Goal: Task Accomplishment & Management: Use online tool/utility

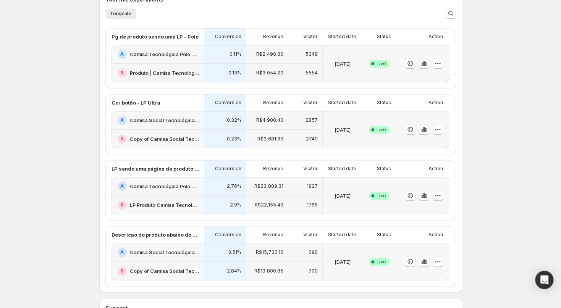
scroll to position [185, 0]
click at [204, 128] on div "0.32%" at bounding box center [225, 120] width 42 height 19
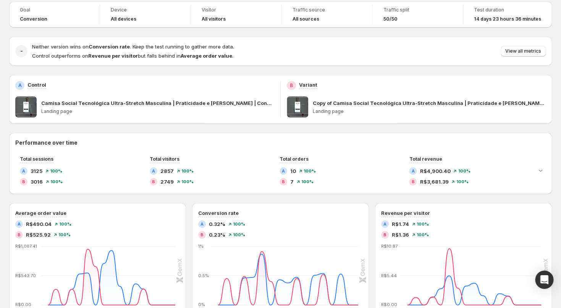
scroll to position [44, 0]
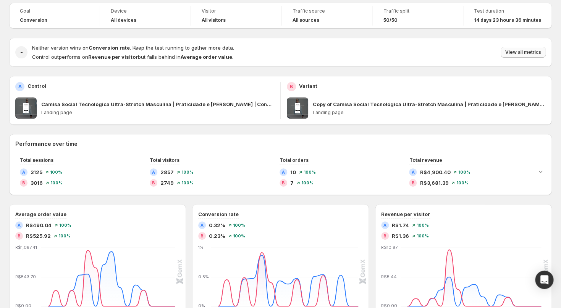
click at [522, 52] on span "View all metrics" at bounding box center [523, 52] width 36 height 6
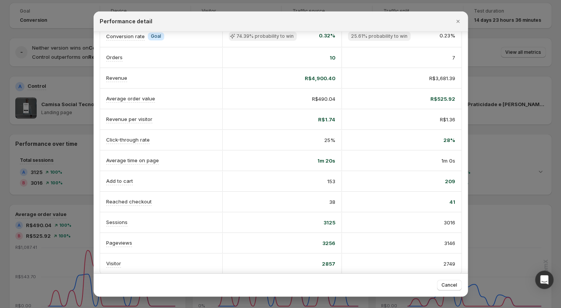
scroll to position [36, 0]
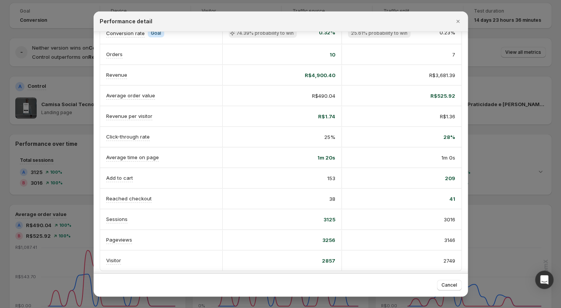
drag, startPoint x: 330, startPoint y: 177, endPoint x: 423, endPoint y: 178, distance: 93.5
click at [448, 178] on div "Add to cart 153 209" at bounding box center [280, 178] width 361 height 20
click at [408, 178] on div "209" at bounding box center [401, 178] width 107 height 8
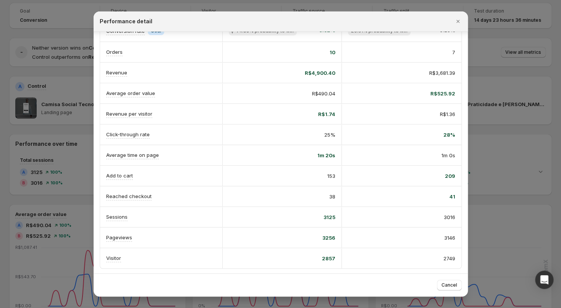
scroll to position [39, 0]
drag, startPoint x: 455, startPoint y: 173, endPoint x: 285, endPoint y: 172, distance: 169.5
click at [285, 172] on div "Add to cart 153 209" at bounding box center [280, 175] width 361 height 20
click at [371, 166] on div "209" at bounding box center [401, 175] width 119 height 20
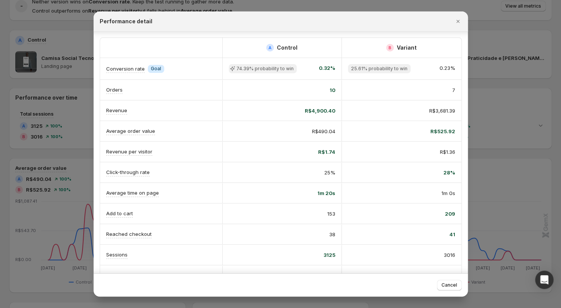
scroll to position [0, 0]
click at [455, 24] on icon "Close" at bounding box center [458, 22] width 8 height 8
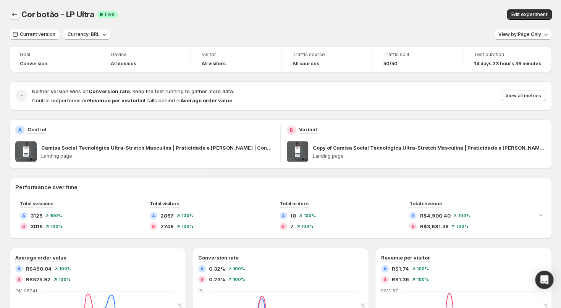
click at [14, 12] on icon "Back" at bounding box center [15, 15] width 8 height 8
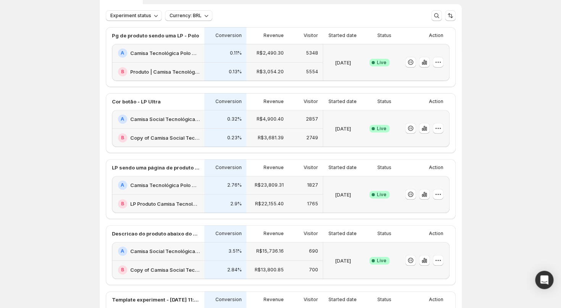
scroll to position [46, 0]
click at [254, 187] on div "R$23,809.31" at bounding box center [267, 183] width 33 height 9
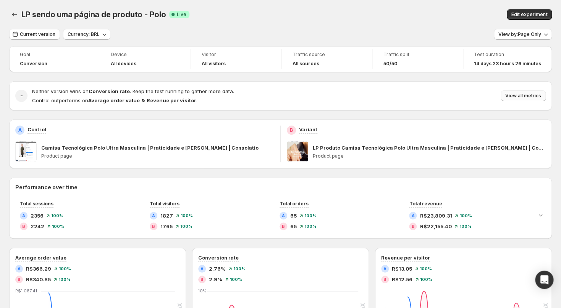
click at [526, 95] on span "View all metrics" at bounding box center [523, 96] width 36 height 6
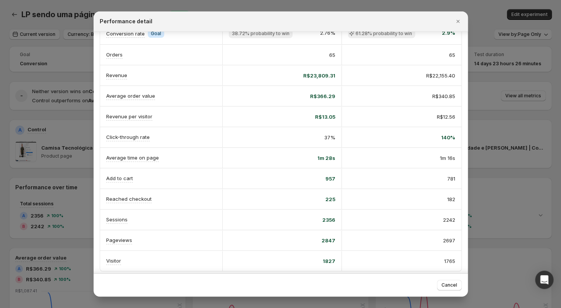
scroll to position [36, 0]
drag, startPoint x: 308, startPoint y: 172, endPoint x: 458, endPoint y: 205, distance: 153.5
click at [458, 205] on div "A Control B Variant Conversion rate Info Goal 38.72% probability to win 2.76% 6…" at bounding box center [280, 136] width 361 height 268
click at [450, 203] on div "182" at bounding box center [401, 199] width 119 height 20
click at [459, 19] on icon "Close" at bounding box center [458, 22] width 8 height 8
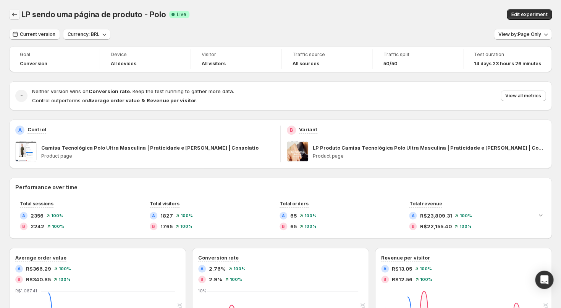
click at [13, 15] on icon "Back" at bounding box center [14, 15] width 5 height 4
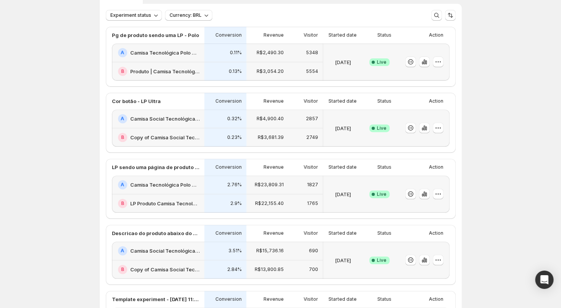
scroll to position [46, 0]
click at [435, 193] on icon "button" at bounding box center [435, 193] width 1 height 1
click at [433, 235] on span "End experiment" at bounding box center [423, 235] width 37 height 6
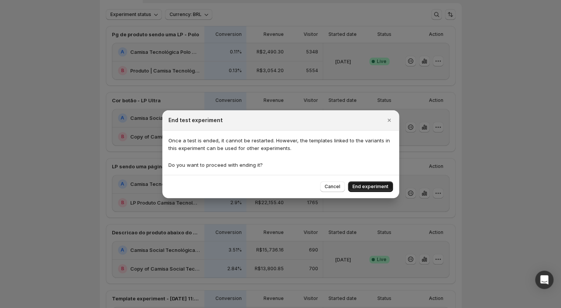
click at [375, 189] on span "End experiment" at bounding box center [370, 187] width 36 height 6
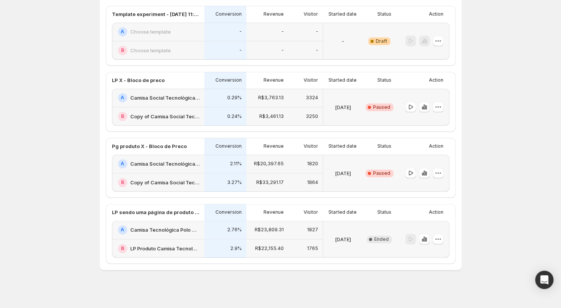
scroll to position [268, 0]
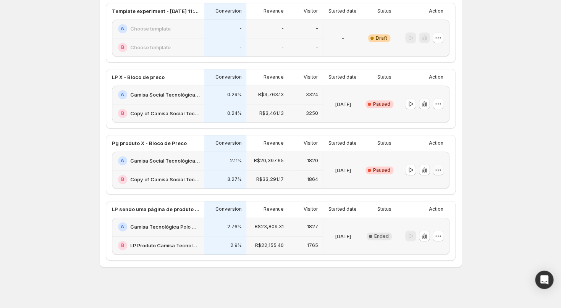
click at [435, 172] on icon "button" at bounding box center [438, 170] width 8 height 8
click at [436, 214] on span "End experiment" at bounding box center [442, 211] width 37 height 6
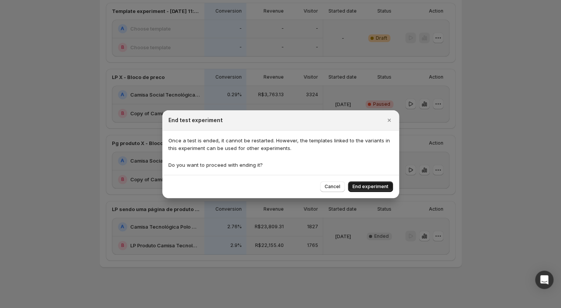
click at [379, 183] on button "End experiment" at bounding box center [370, 186] width 45 height 11
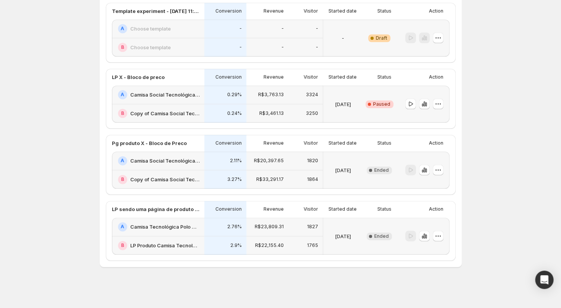
click at [437, 104] on icon "button" at bounding box center [438, 104] width 8 height 8
click at [435, 141] on button "End experiment" at bounding box center [438, 145] width 52 height 12
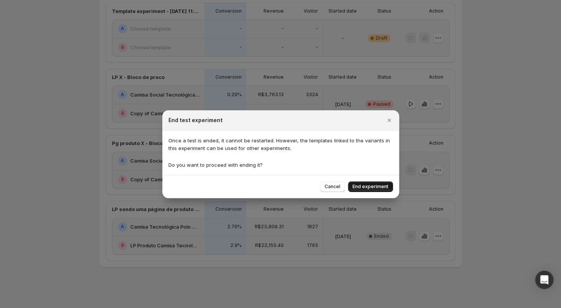
click at [365, 187] on span "End experiment" at bounding box center [370, 187] width 36 height 6
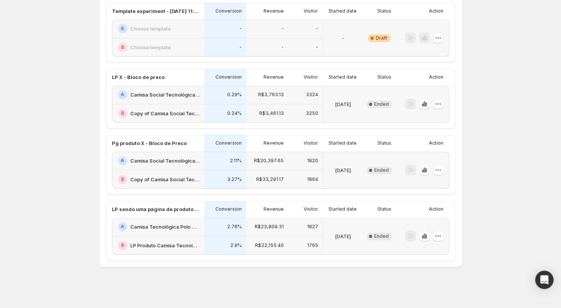
click at [382, 238] on span "Ended" at bounding box center [381, 236] width 15 height 6
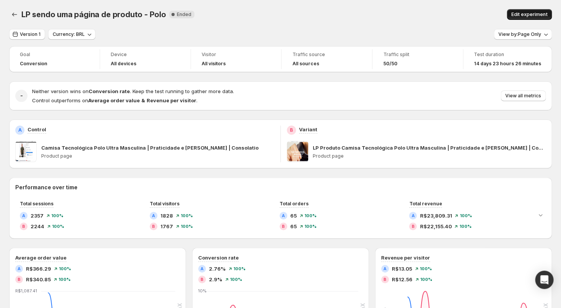
click at [520, 10] on button "Edit experiment" at bounding box center [529, 14] width 45 height 11
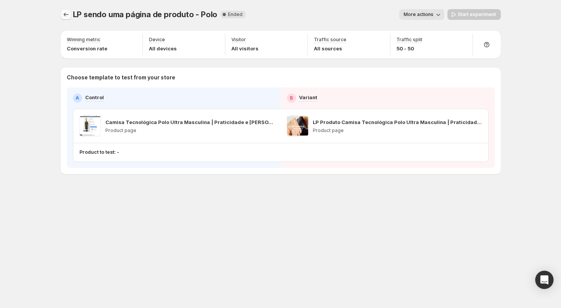
click at [65, 13] on icon "Experiments" at bounding box center [66, 15] width 8 height 8
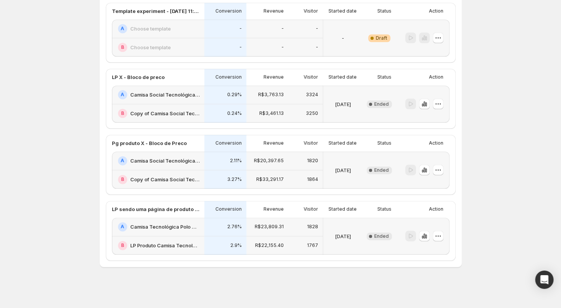
scroll to position [268, 0]
click at [437, 237] on icon "button" at bounding box center [438, 236] width 8 height 8
click at [470, 227] on div "Experiments. This page is ready Experiments Create new experiment Template Expe…" at bounding box center [280, 20] width 381 height 576
click at [218, 223] on div "2.76%" at bounding box center [225, 226] width 33 height 9
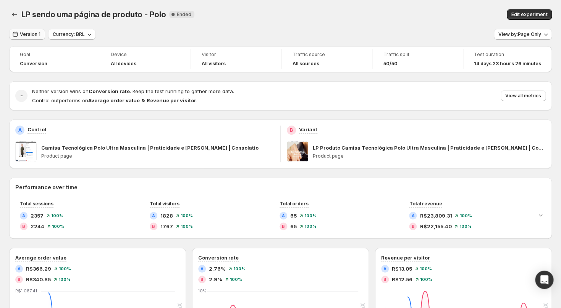
click at [41, 36] on button "Version 1" at bounding box center [27, 34] width 36 height 11
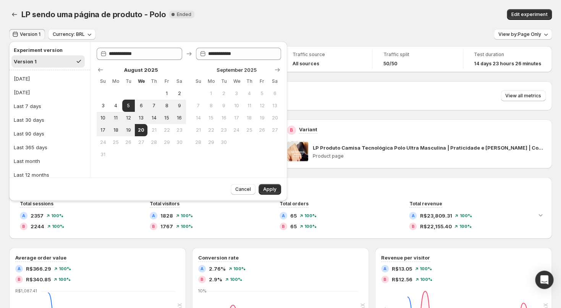
click at [217, 26] on div "LP sendo uma página de produto - Polo. This page is ready LP sendo uma página d…" at bounding box center [280, 14] width 542 height 29
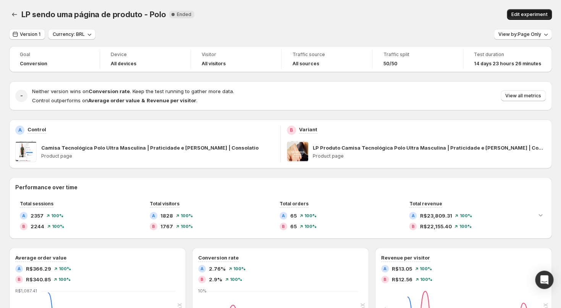
click at [515, 16] on span "Edit experiment" at bounding box center [529, 14] width 36 height 6
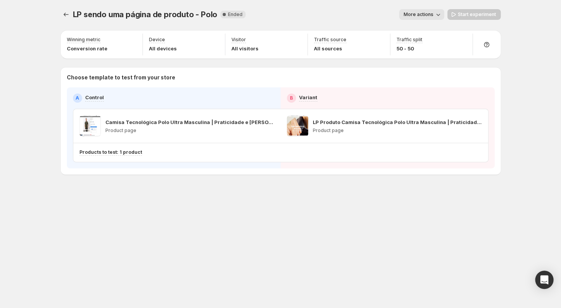
click at [429, 15] on span "More actions" at bounding box center [419, 14] width 30 height 6
click at [348, 12] on div "More actions" at bounding box center [348, 14] width 192 height 11
click at [63, 13] on icon "Experiments" at bounding box center [66, 15] width 8 height 8
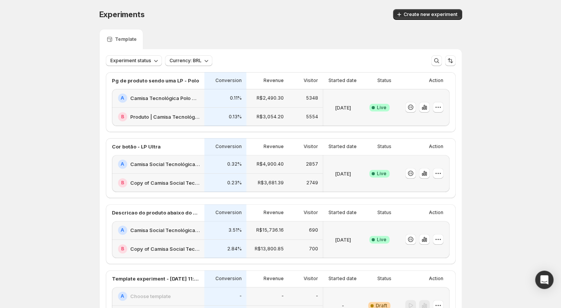
click at [198, 100] on h2 "Camisa Tecnológica Polo Ultra Masculina | Praticidade e [PERSON_NAME] | Consola…" at bounding box center [164, 98] width 69 height 8
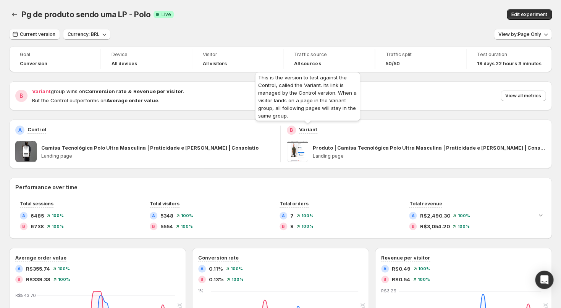
click at [306, 131] on p "Variant" at bounding box center [308, 130] width 18 height 8
click at [206, 28] on div "Pg de produto sendo uma LP - Polo. This page is ready Pg de produto sendo uma L…" at bounding box center [280, 14] width 542 height 29
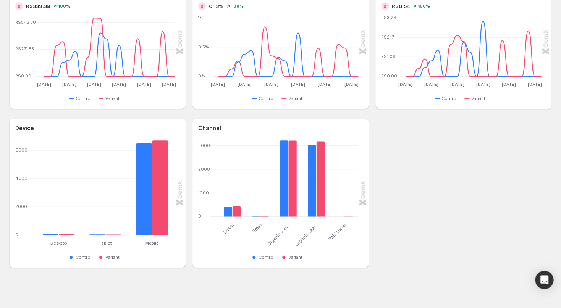
scroll to position [274, 0]
